Goal: Find specific page/section: Find specific page/section

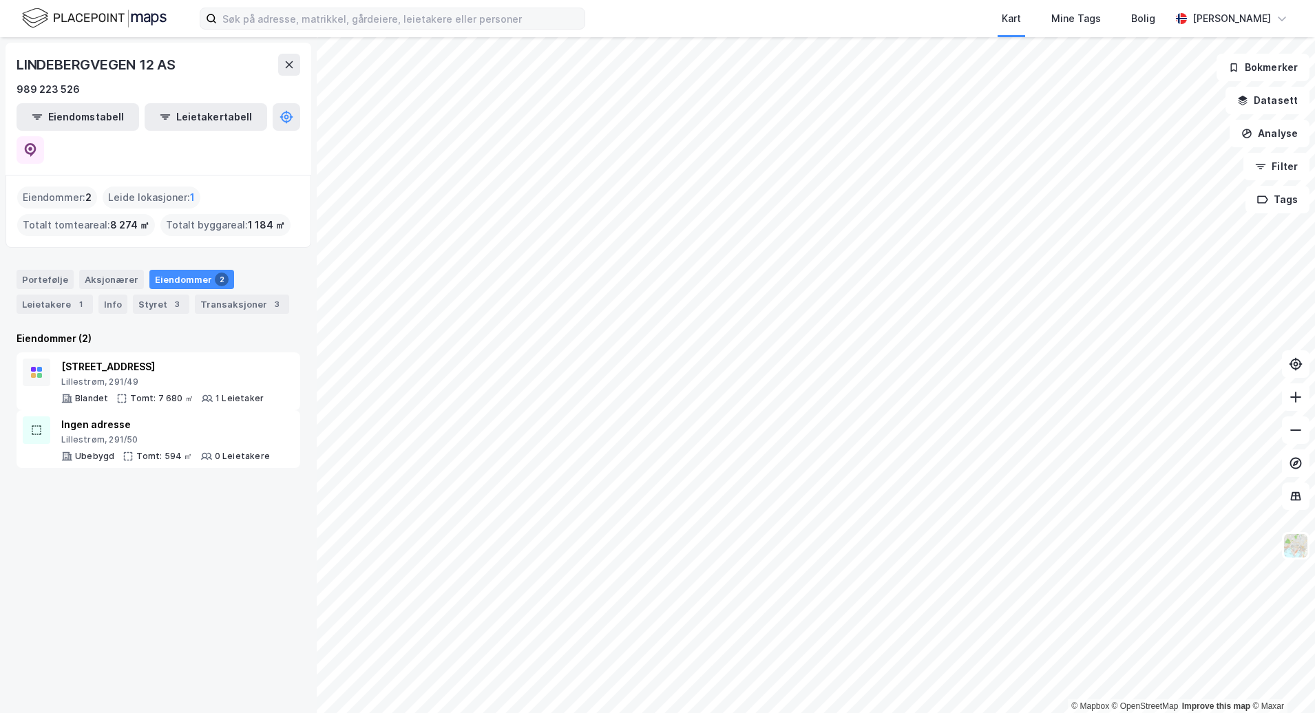
click at [325, 8] on label at bounding box center [392, 19] width 385 height 22
click at [325, 8] on input at bounding box center [401, 18] width 368 height 21
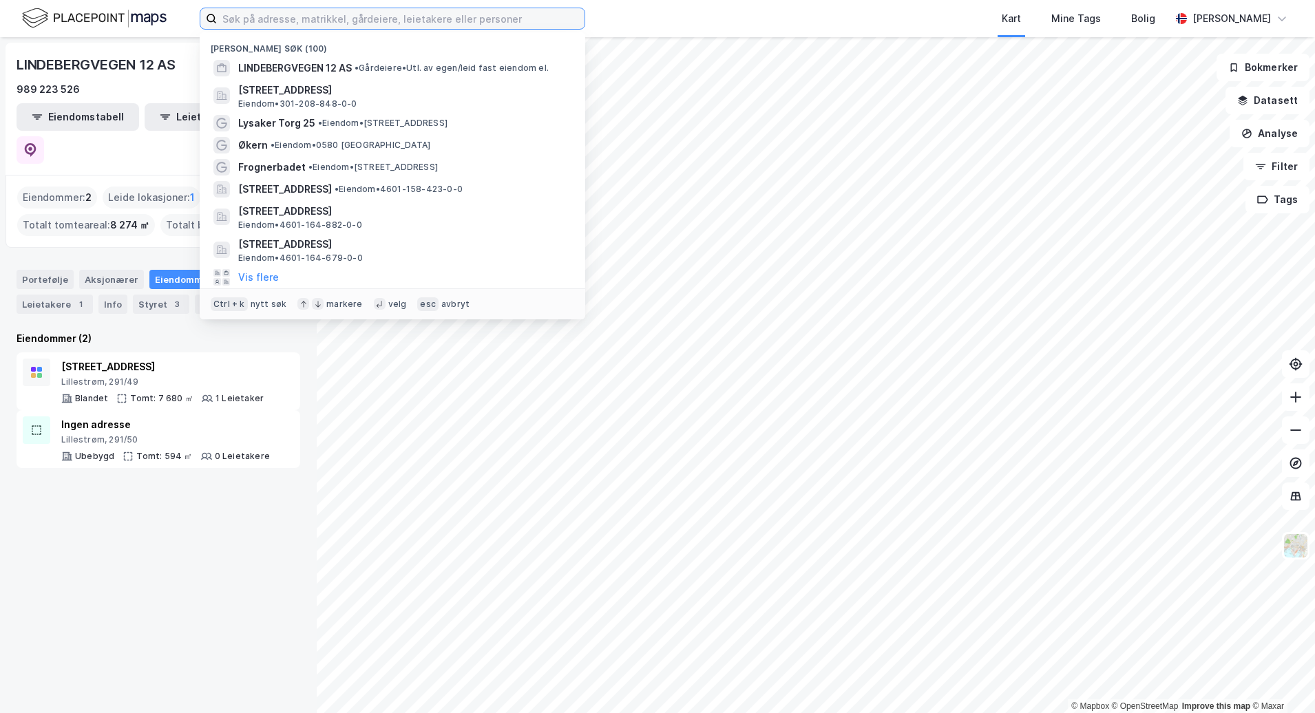
click at [319, 18] on input at bounding box center [401, 18] width 368 height 21
click at [392, 27] on input at bounding box center [401, 18] width 368 height 21
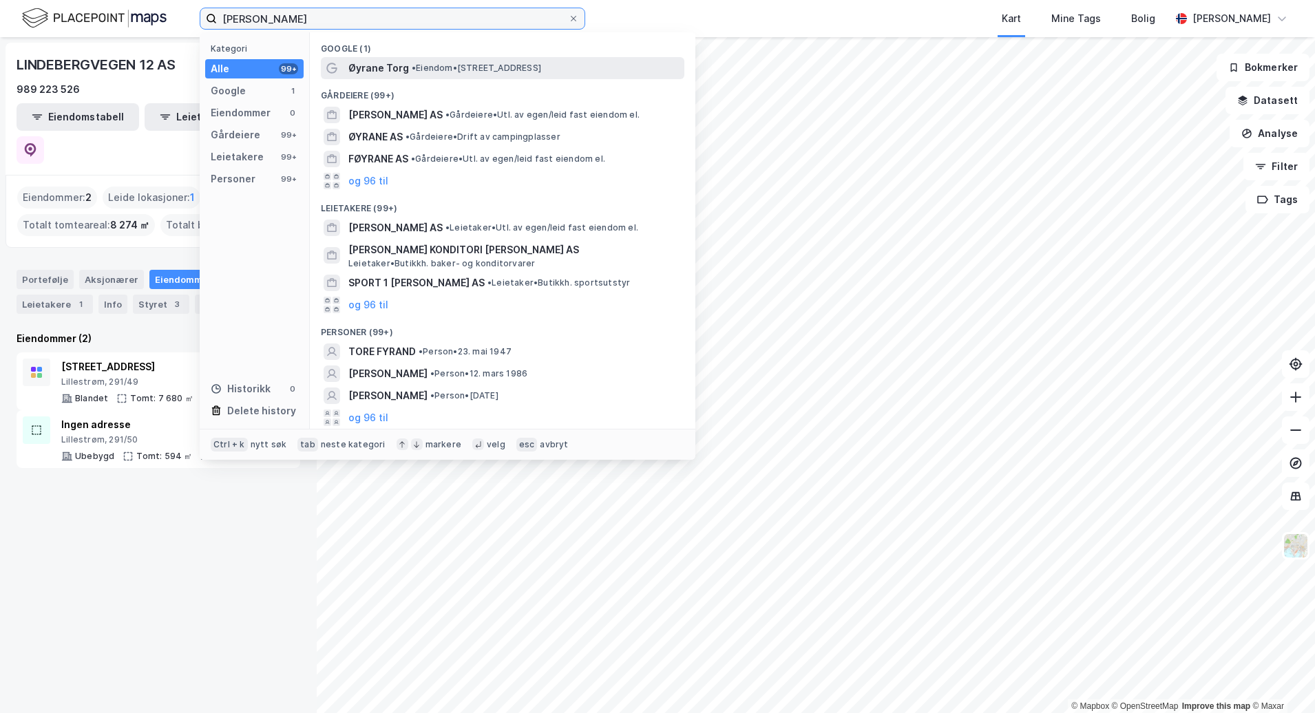
type input "[PERSON_NAME]"
click at [478, 63] on span "• Eiendom • [STREET_ADDRESS]" at bounding box center [476, 68] width 129 height 11
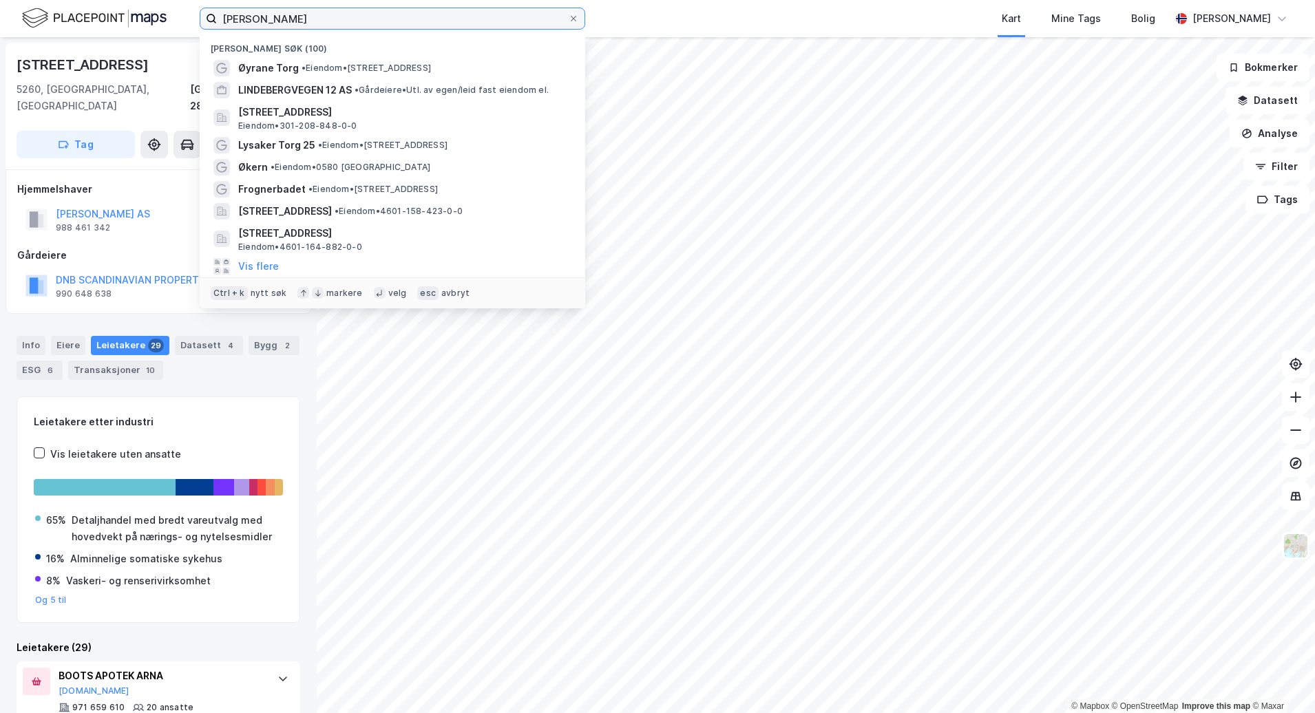
drag, startPoint x: 297, startPoint y: 19, endPoint x: 142, endPoint y: 26, distance: 155.0
click at [142, 26] on div "[PERSON_NAME] søk (100) Øyrane Torg • Eiendom • [STREET_ADDRESS][PERSON_NAME] A…" at bounding box center [657, 18] width 1315 height 37
click at [331, 23] on input "[PERSON_NAME]" at bounding box center [392, 18] width 351 height 21
drag, startPoint x: 286, startPoint y: 25, endPoint x: 224, endPoint y: 30, distance: 62.2
click at [224, 30] on div "[PERSON_NAME] søk (100) Øyrane Torg • Eiendom • [STREET_ADDRESS][PERSON_NAME] A…" at bounding box center [657, 18] width 1315 height 37
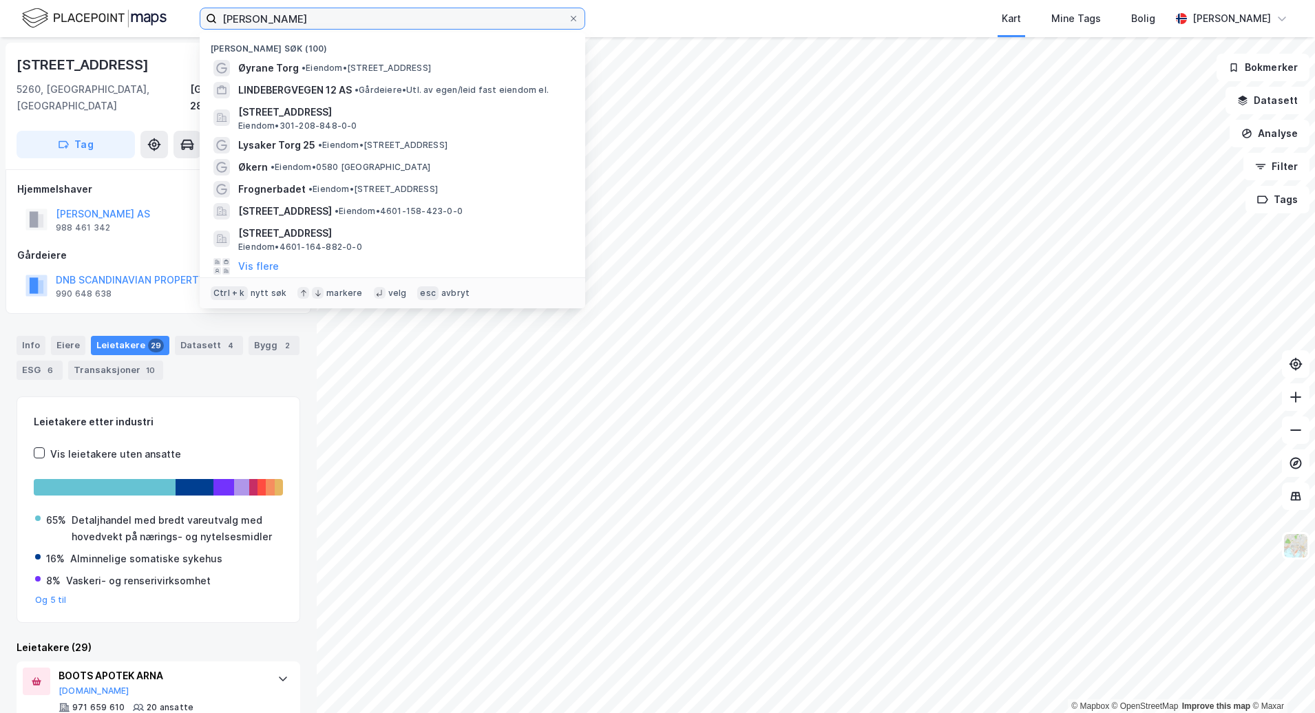
click at [349, 11] on input "[PERSON_NAME]" at bounding box center [392, 18] width 351 height 21
drag, startPoint x: 339, startPoint y: 21, endPoint x: 169, endPoint y: 30, distance: 171.0
click at [169, 30] on div "[PERSON_NAME] søk (100) Øyrane Torg • Eiendom • [STREET_ADDRESS][PERSON_NAME] A…" at bounding box center [657, 18] width 1315 height 37
click at [454, 21] on input "[PERSON_NAME]" at bounding box center [392, 18] width 351 height 21
drag, startPoint x: 454, startPoint y: 21, endPoint x: 76, endPoint y: 29, distance: 378.6
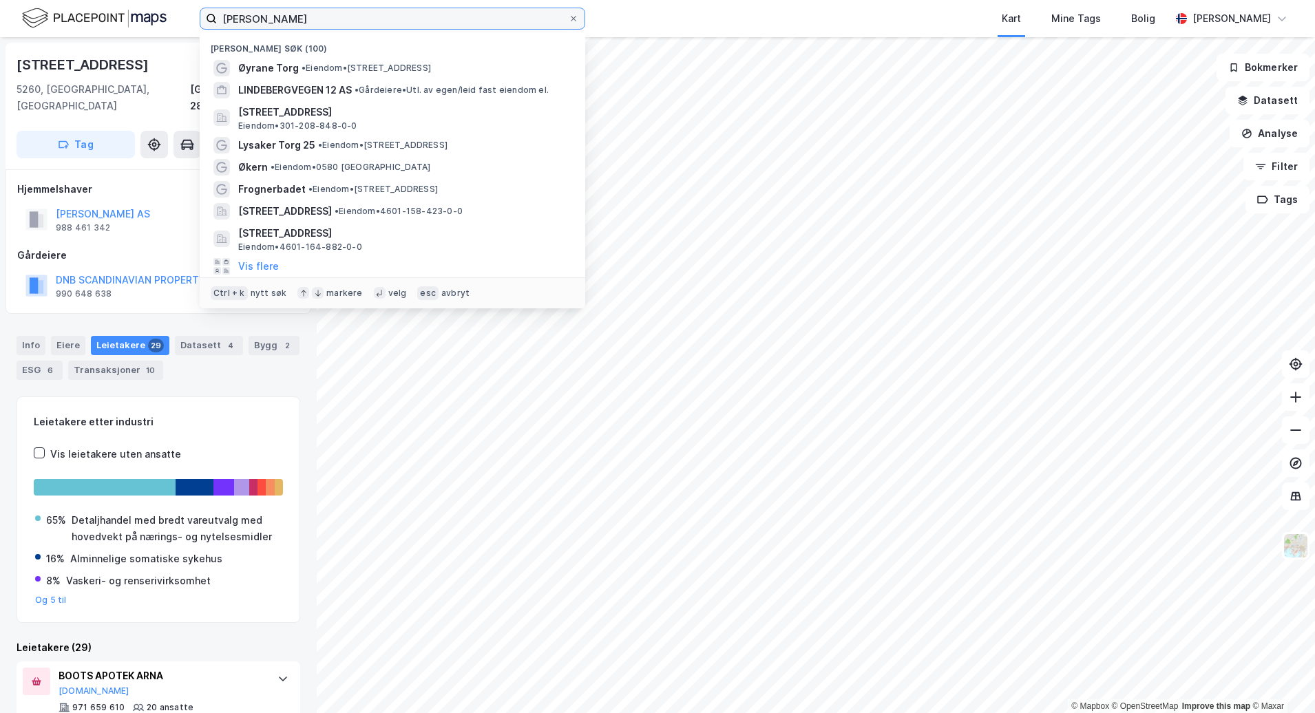
click at [76, 29] on div "[PERSON_NAME] søk (100) Øyrane Torg • Eiendom • [STREET_ADDRESS][PERSON_NAME] A…" at bounding box center [657, 18] width 1315 height 37
